Goal: Task Accomplishment & Management: Complete application form

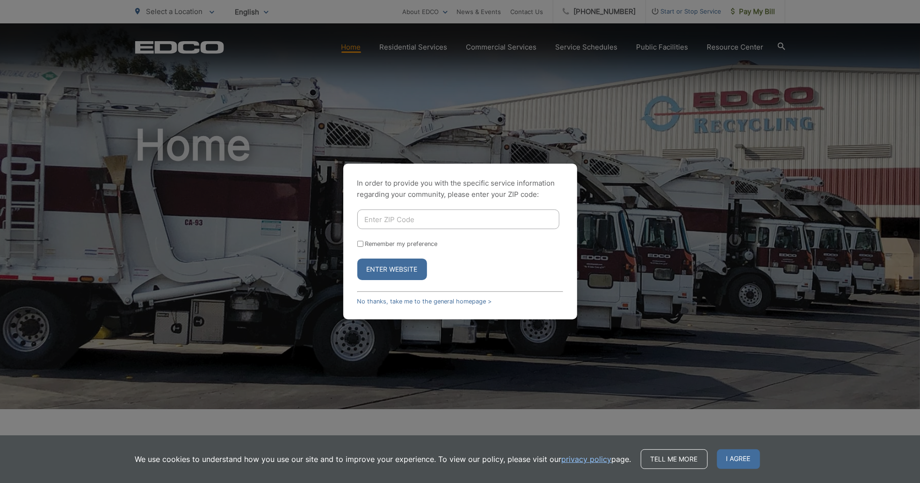
click at [420, 229] on input "Enter ZIP Code" at bounding box center [458, 220] width 202 height 20
type input "91977"
click at [387, 280] on button "Enter Website" at bounding box center [392, 270] width 70 height 22
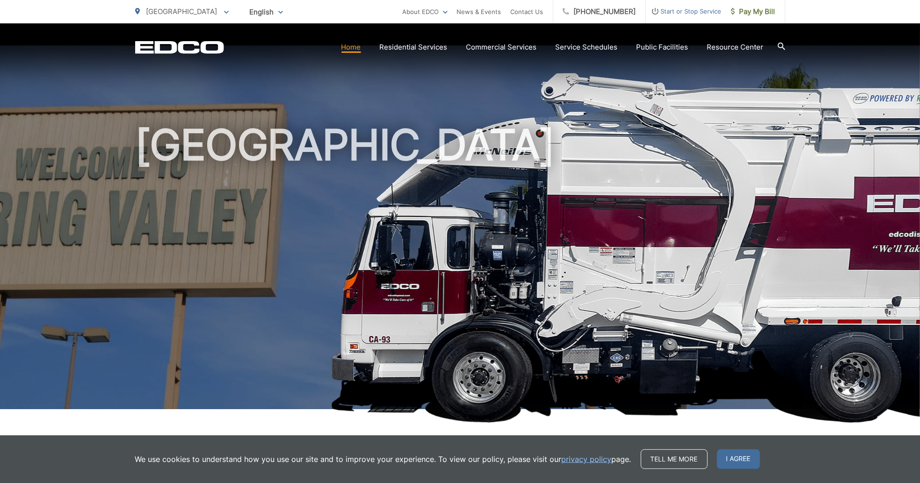
scroll to position [20, 0]
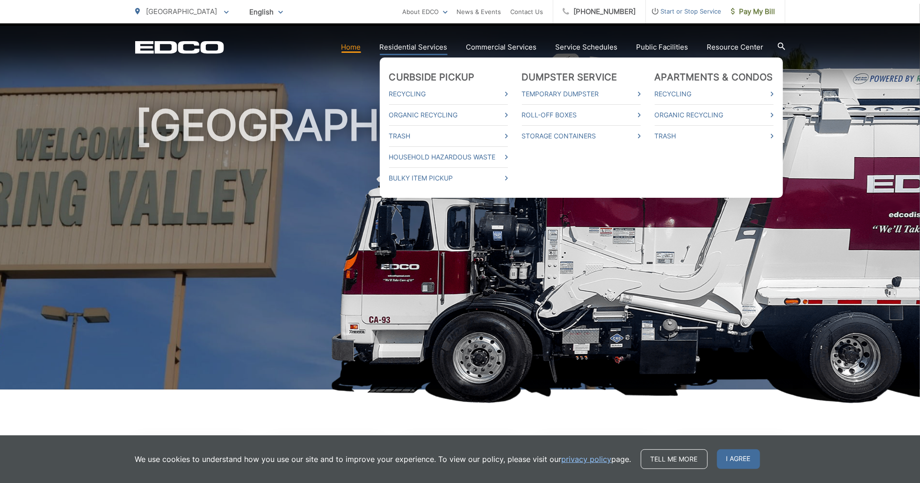
click at [430, 46] on link "Residential Services" at bounding box center [414, 47] width 68 height 11
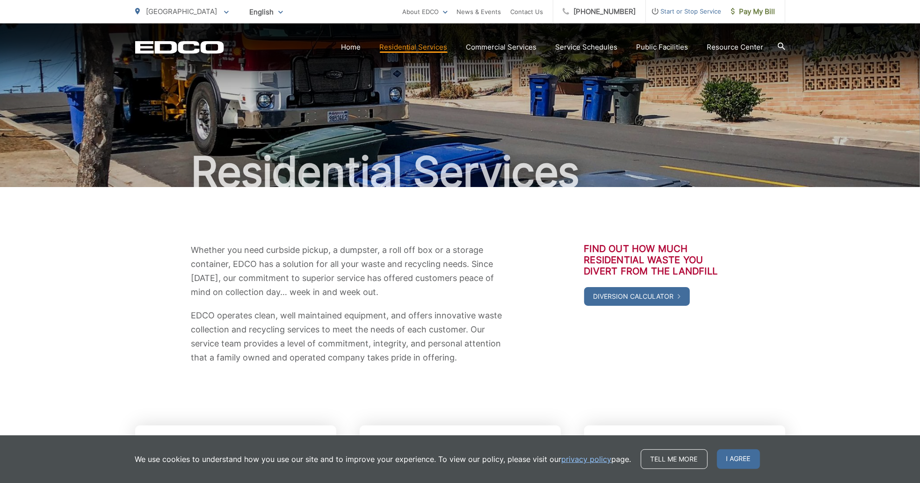
click at [686, 9] on span "Start or Stop Service" at bounding box center [684, 11] width 76 height 11
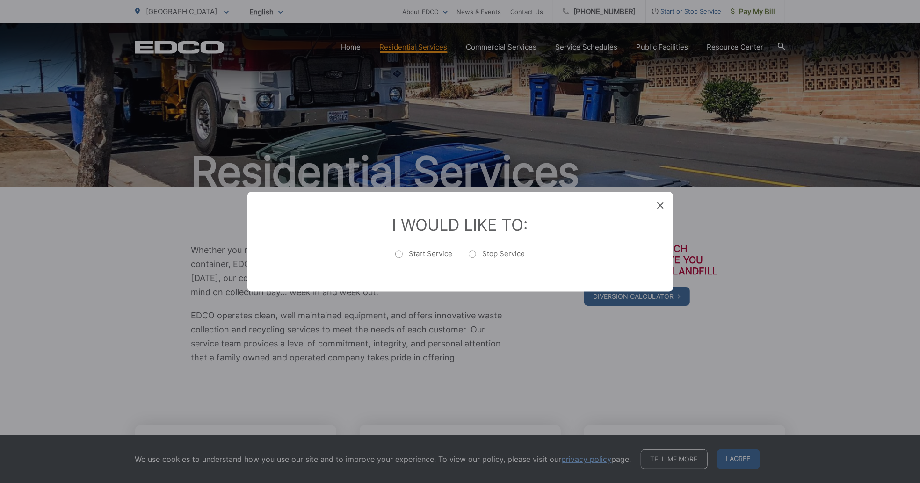
click at [396, 256] on label "Start Service" at bounding box center [424, 258] width 58 height 19
radio input "true"
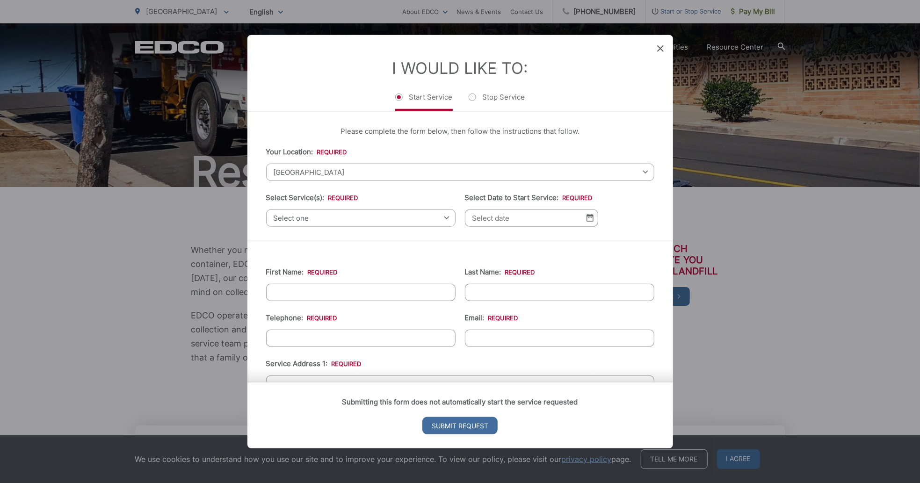
click at [448, 163] on span "[GEOGRAPHIC_DATA]" at bounding box center [460, 171] width 388 height 17
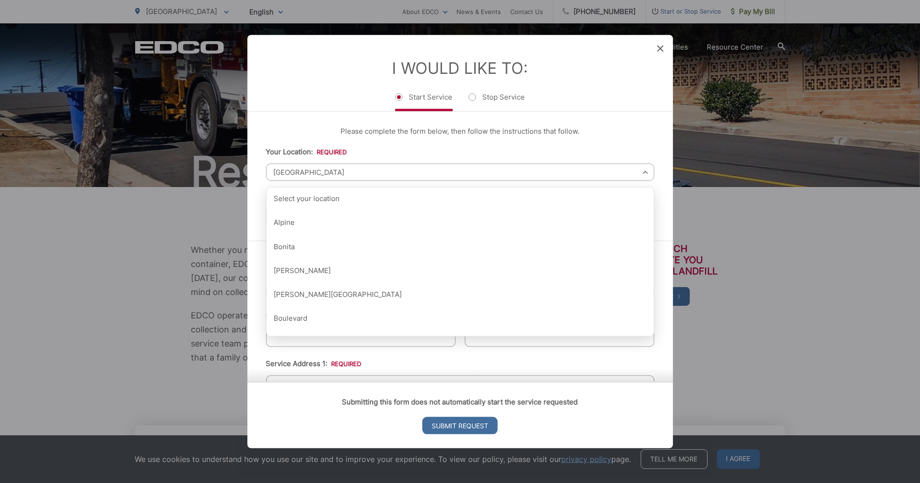
click at [184, 318] on div "Entry Status None In Progress Completed None None In Progress Completed I Would…" at bounding box center [460, 241] width 920 height 483
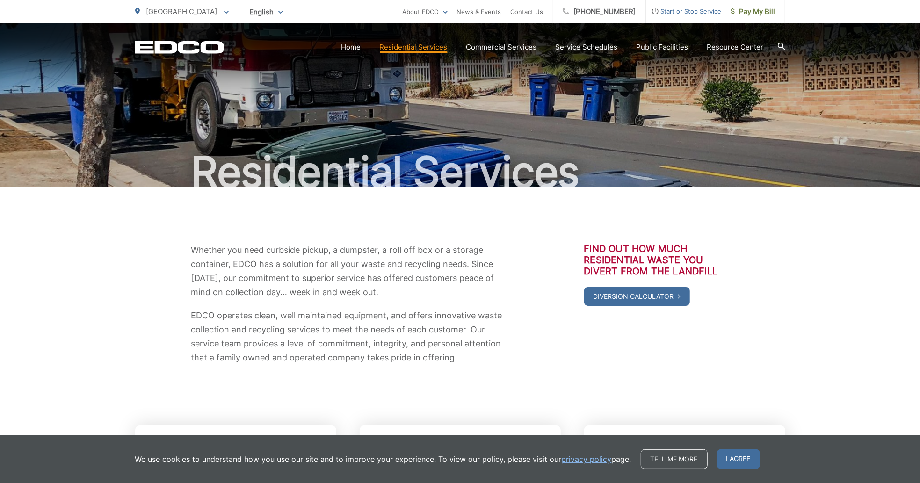
click at [670, 10] on span "Start or Stop Service" at bounding box center [684, 11] width 76 height 11
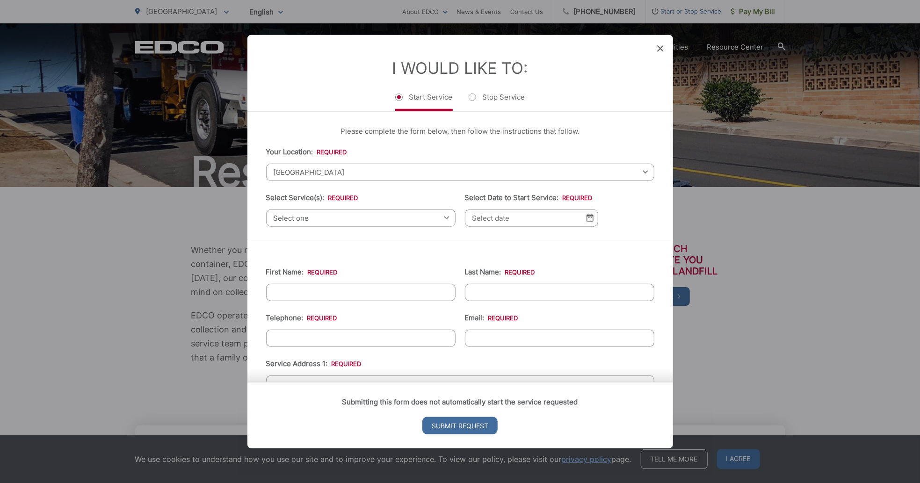
click at [398, 209] on span "Select one" at bounding box center [360, 217] width 189 height 17
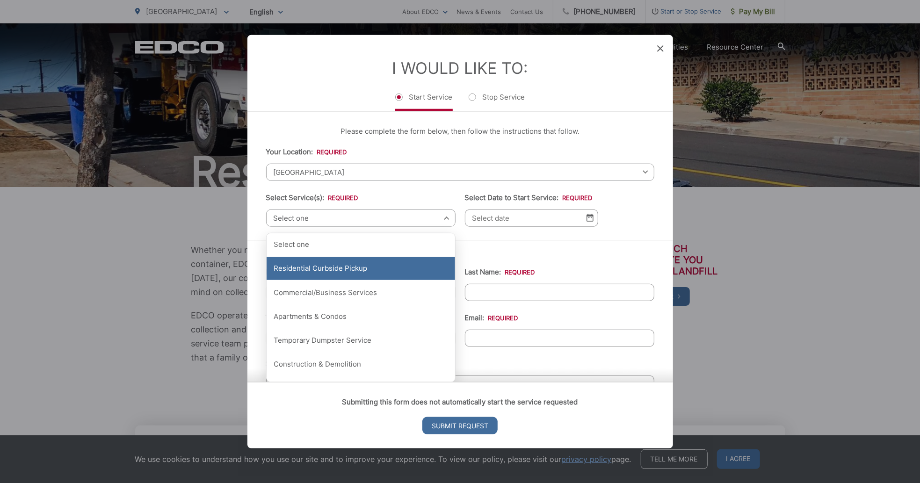
click at [376, 265] on div "Residential Curbside Pickup" at bounding box center [361, 268] width 189 height 23
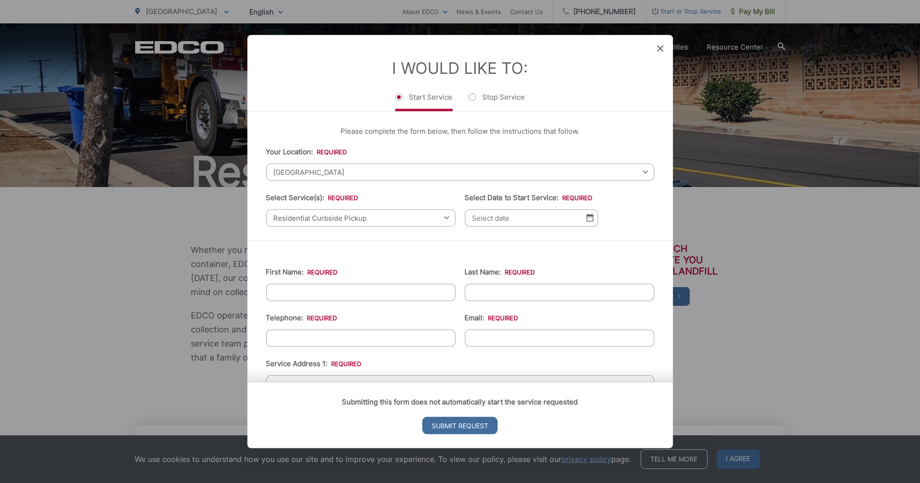
click at [584, 210] on input "Select Date to Start Service: *" at bounding box center [531, 217] width 133 height 17
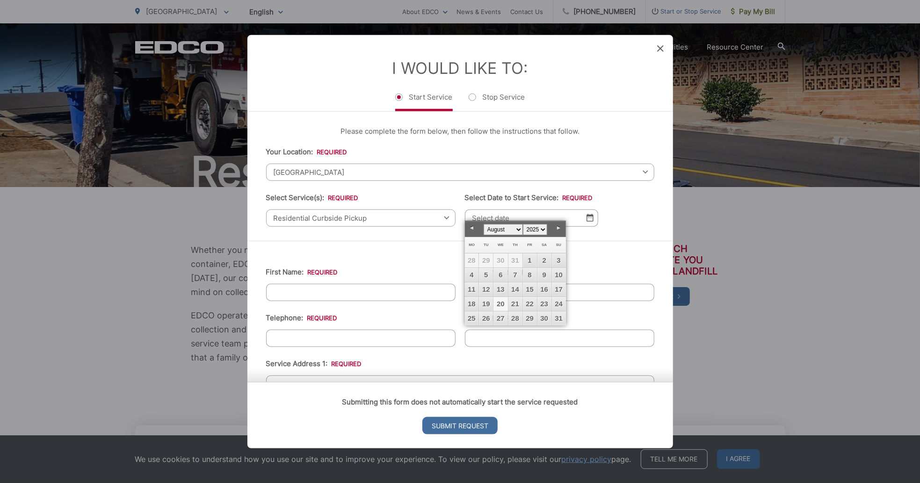
click at [514, 301] on link "21" at bounding box center [516, 304] width 14 height 14
type input "08/21/2025"
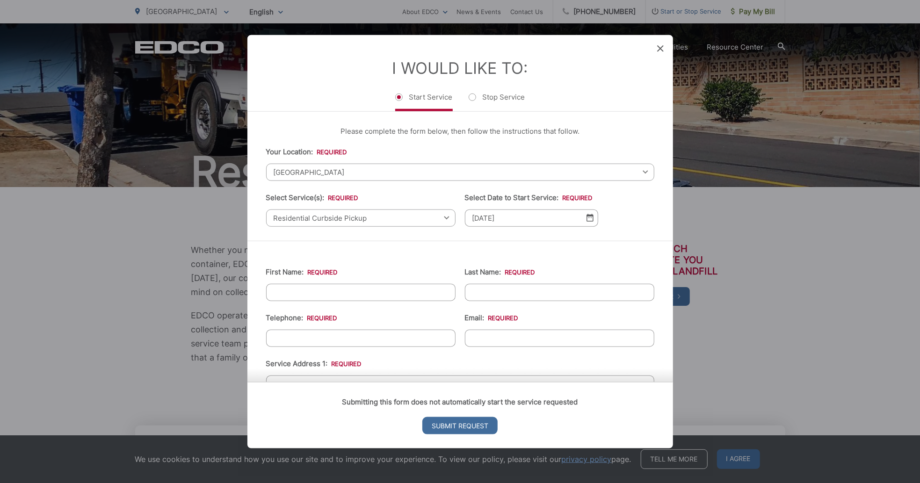
click at [404, 297] on input "First Name: *" at bounding box center [360, 292] width 189 height 17
type input "Aidan"
type input "Covarrubias"
click at [388, 342] on input "Telephone: *" at bounding box center [360, 337] width 189 height 17
type input "(619) 288-0012"
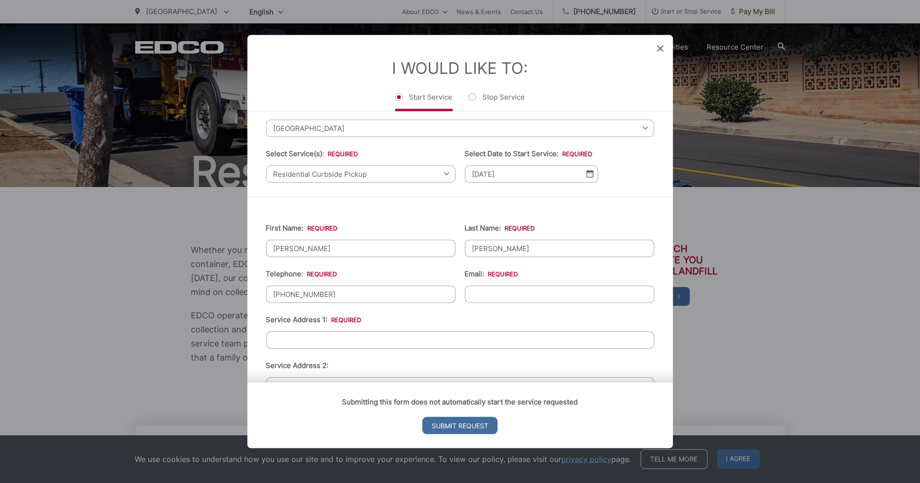
scroll to position [80, 0]
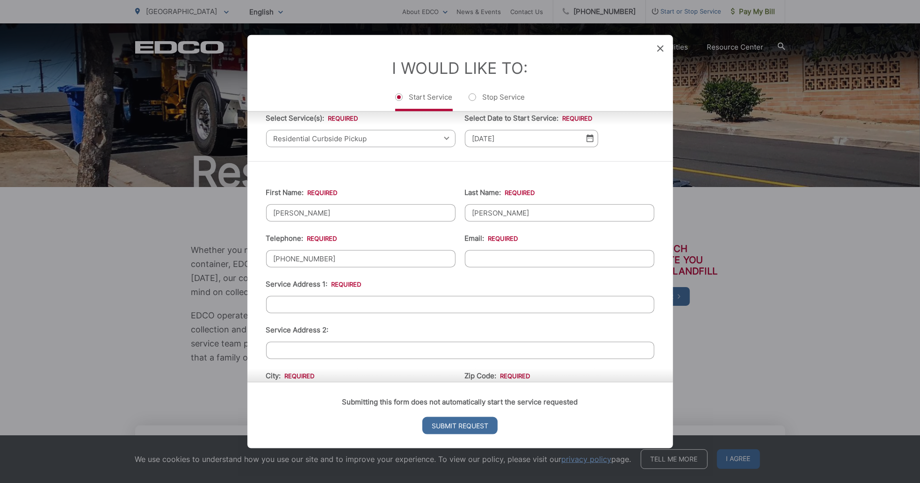
click at [514, 263] on input "Email: *" at bounding box center [559, 258] width 189 height 17
type input "aceguitar365@gmail.com"
click at [396, 308] on input "Service Address 1: *" at bounding box center [460, 304] width 388 height 17
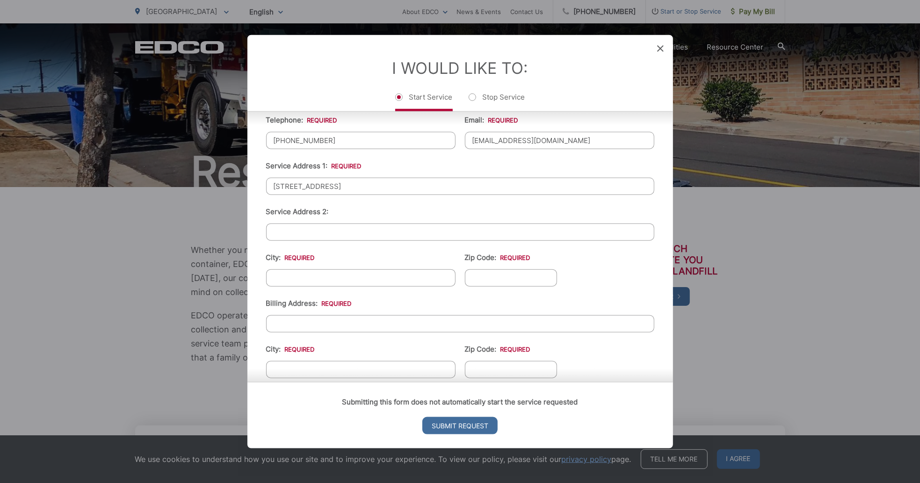
scroll to position [202, 0]
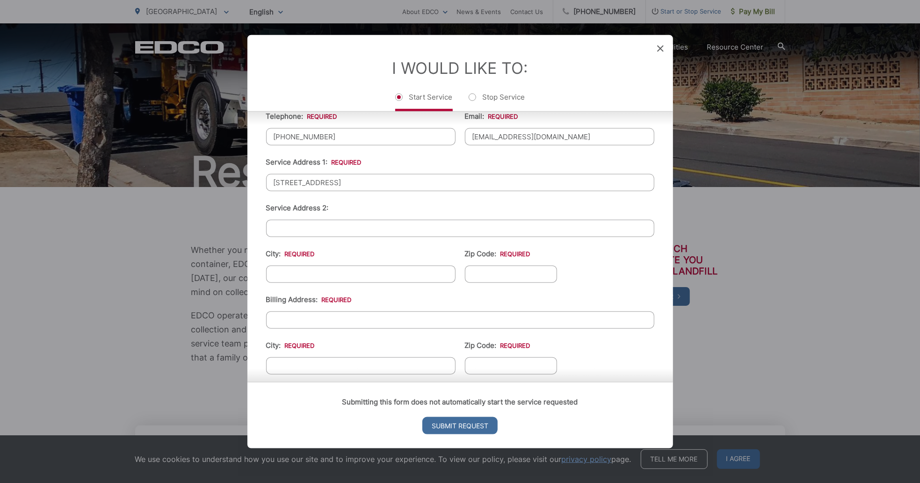
type input "3823 Pinto Place"
click at [398, 278] on input "City: *" at bounding box center [360, 273] width 189 height 17
click at [392, 272] on input "City: *" at bounding box center [360, 273] width 189 height 17
type input "[GEOGRAPHIC_DATA]"
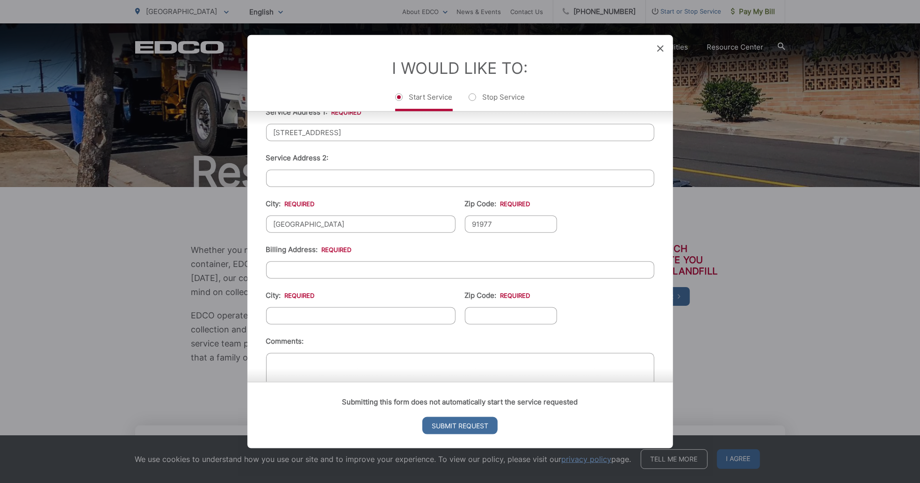
scroll to position [299, 0]
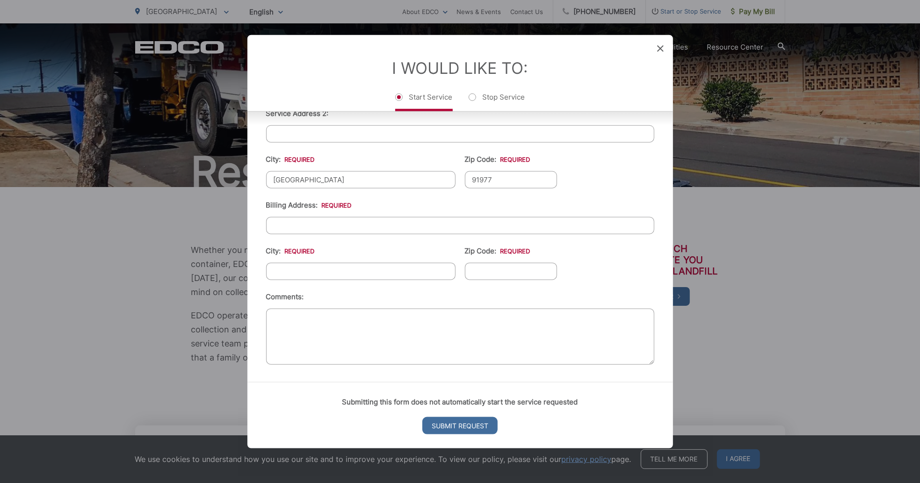
type input "91977"
click at [403, 280] on input "City: *" at bounding box center [360, 270] width 189 height 17
type input "[GEOGRAPHIC_DATA]"
click at [523, 280] on input "Zip Code: *" at bounding box center [511, 270] width 93 height 17
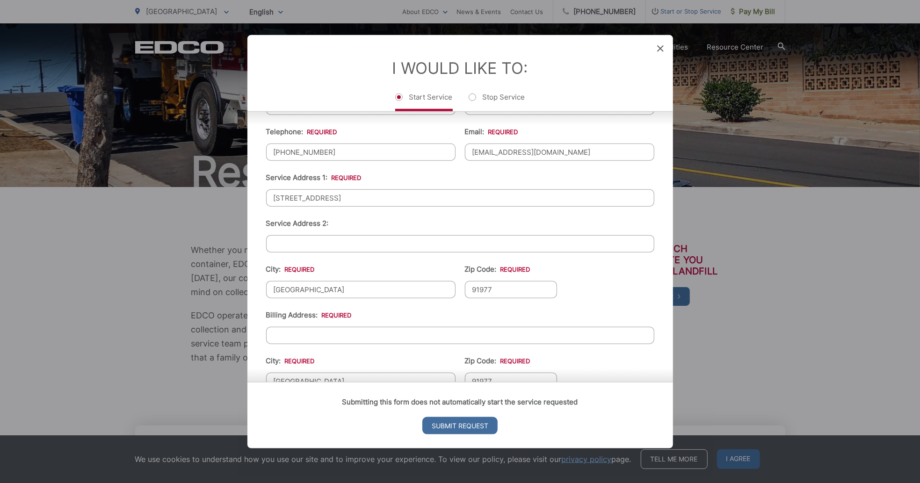
scroll to position [185, 0]
type input "91977"
click at [382, 345] on input "Billing Address: *" at bounding box center [460, 336] width 388 height 17
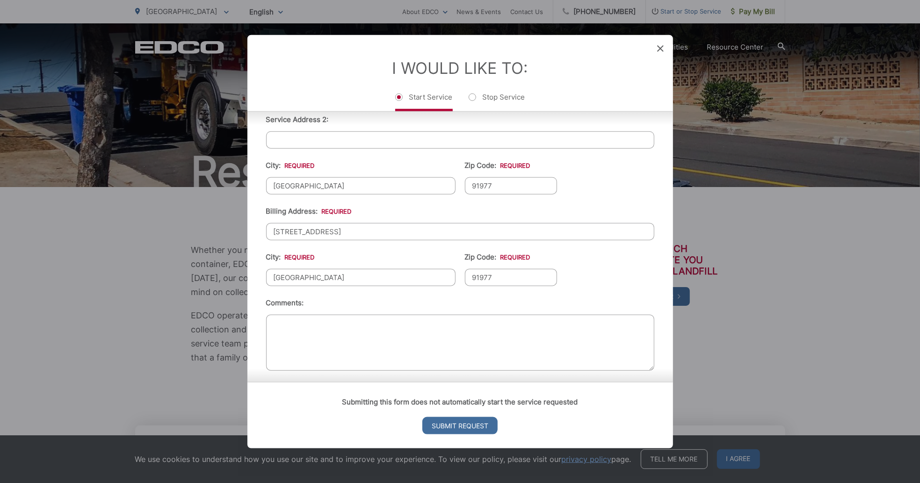
scroll to position [299, 0]
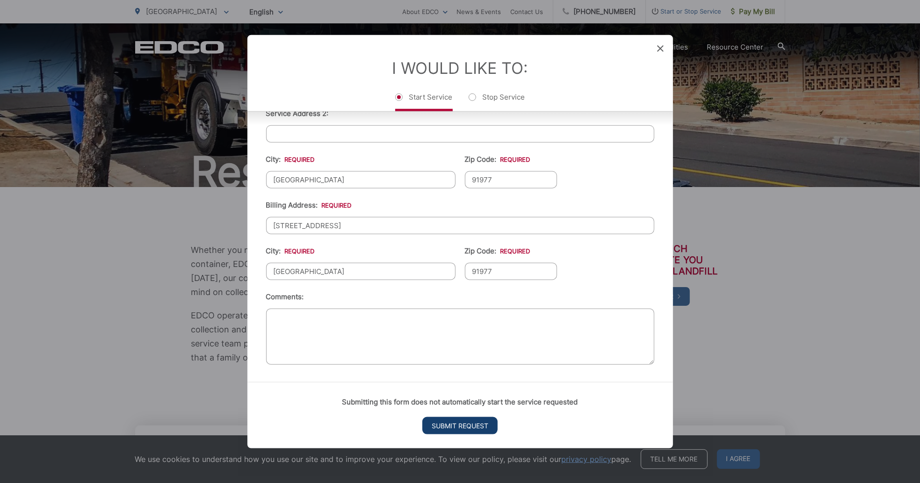
type input "3823 Pinto Place"
click at [460, 435] on input "Submit Request" at bounding box center [460, 425] width 75 height 17
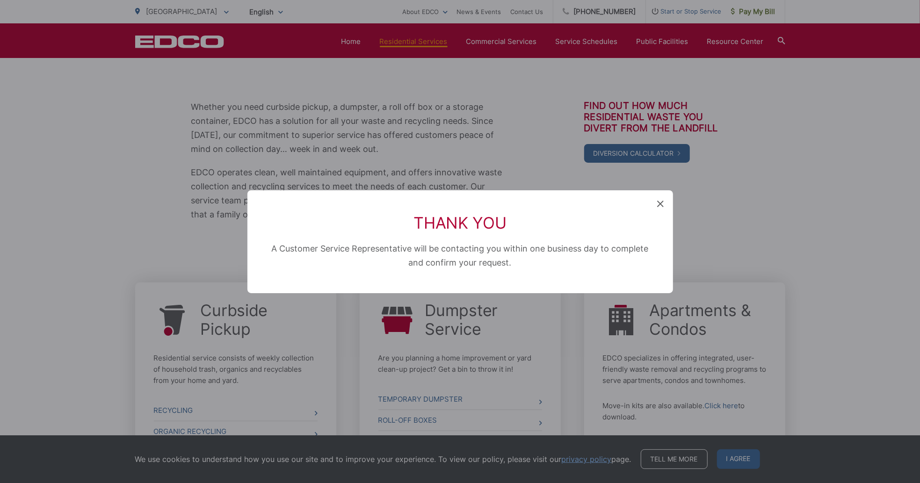
scroll to position [0, 0]
click at [662, 202] on icon at bounding box center [660, 204] width 7 height 7
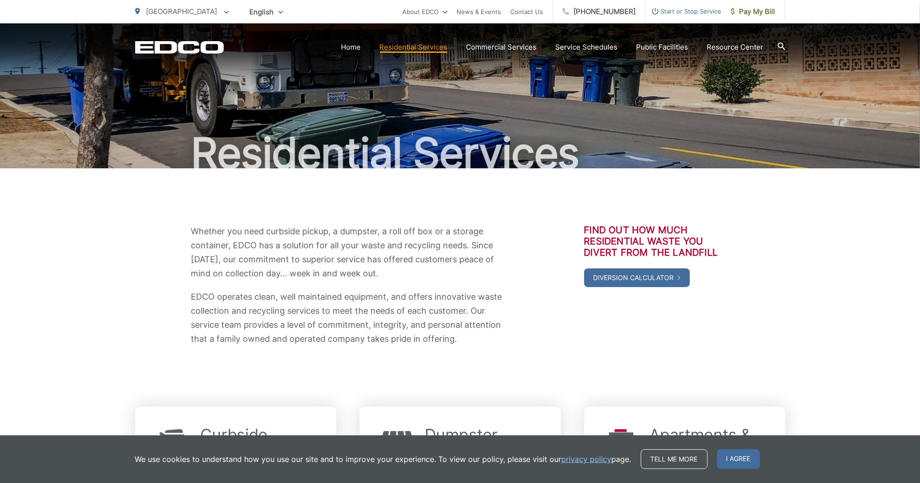
scroll to position [19, 0]
click at [743, 469] on span "I agree" at bounding box center [738, 460] width 43 height 20
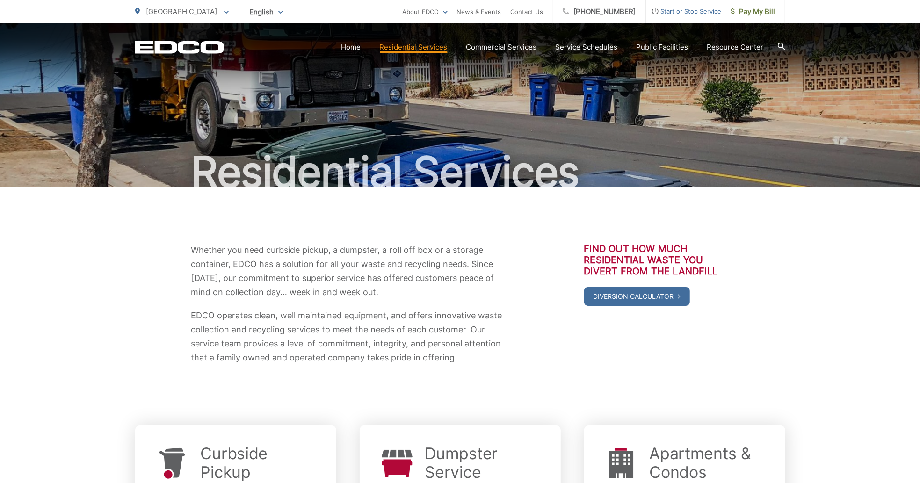
scroll to position [9, 0]
